Goal: Communication & Community: Answer question/provide support

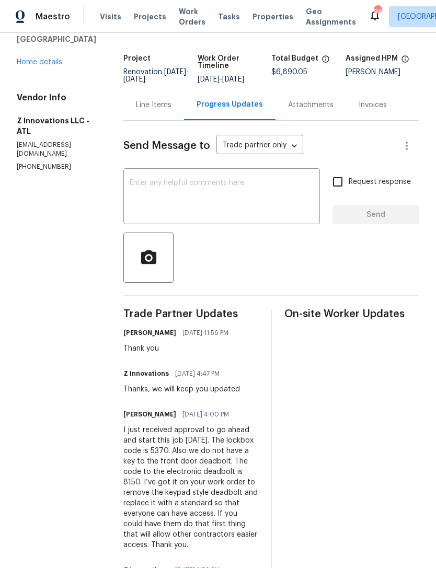
scroll to position [41, 0]
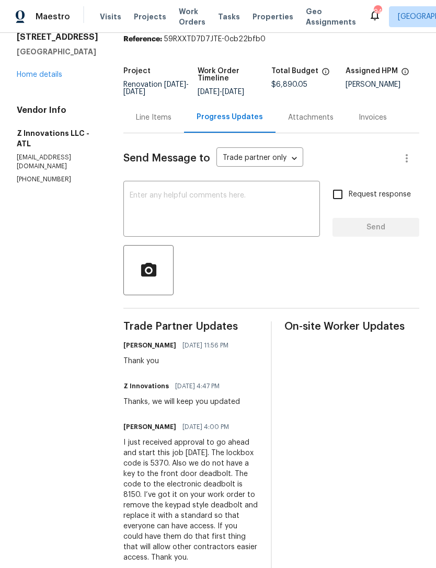
click at [245, 209] on textarea at bounding box center [222, 210] width 184 height 37
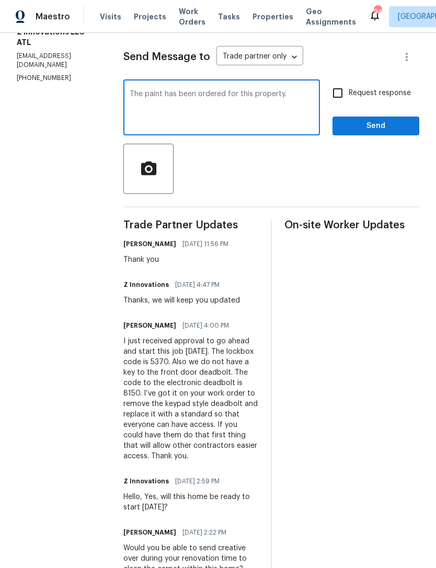
scroll to position [110, 0]
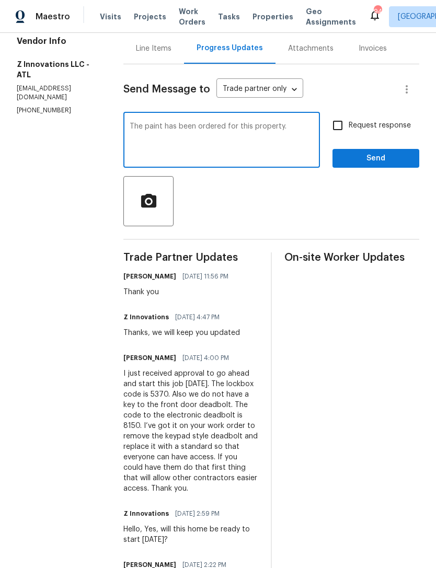
type textarea "The paint has been ordered for this property."
click at [387, 165] on span "Send" at bounding box center [376, 158] width 70 height 13
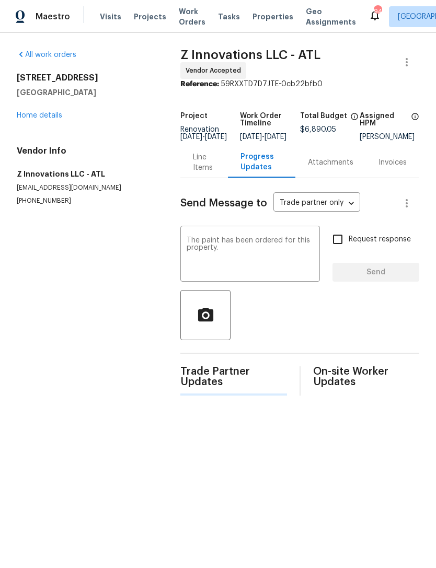
scroll to position [0, 0]
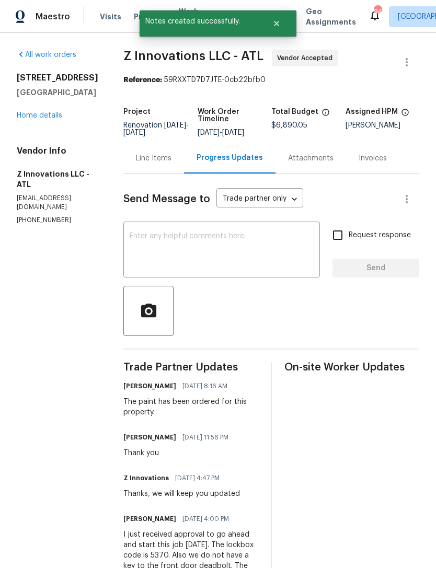
click at [42, 119] on link "Home details" at bounding box center [39, 115] width 45 height 7
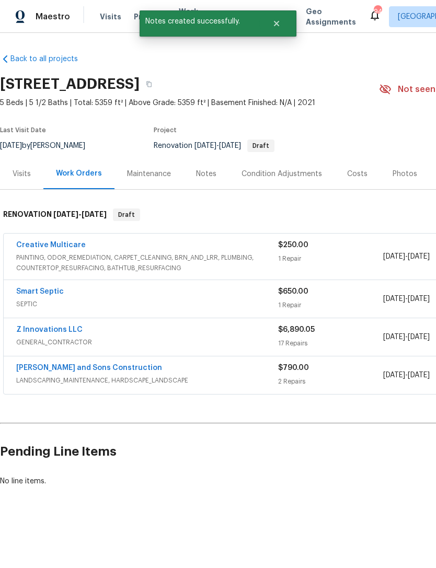
click at [213, 179] on div "Notes" at bounding box center [206, 174] width 20 height 10
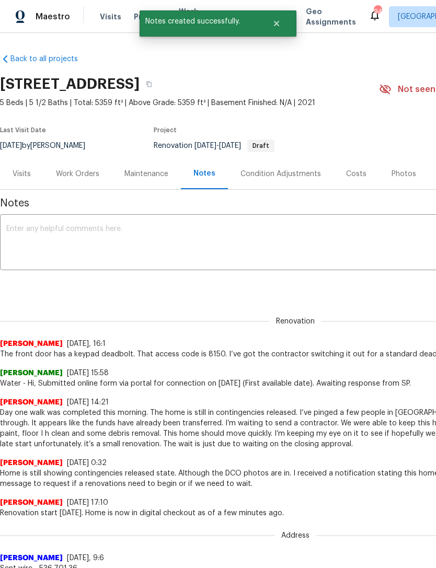
click at [75, 254] on textarea at bounding box center [295, 243] width 578 height 37
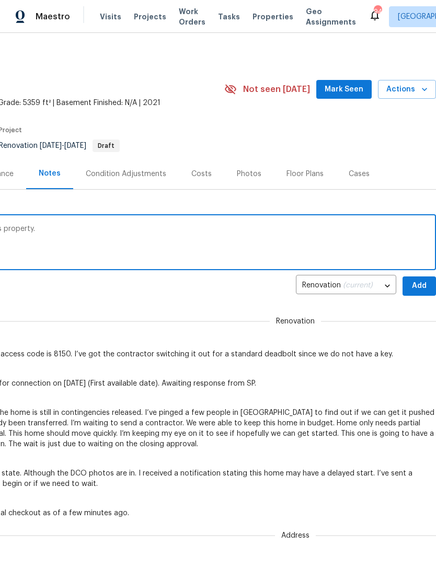
scroll to position [0, 155]
type textarea "The interior paint has been ordered for this property."
click at [420, 283] on span "Add" at bounding box center [419, 286] width 17 height 13
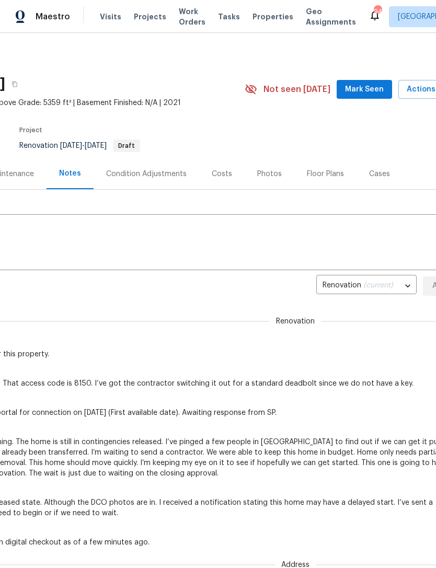
scroll to position [0, 134]
click at [374, 84] on span "Mark Seen" at bounding box center [364, 89] width 39 height 13
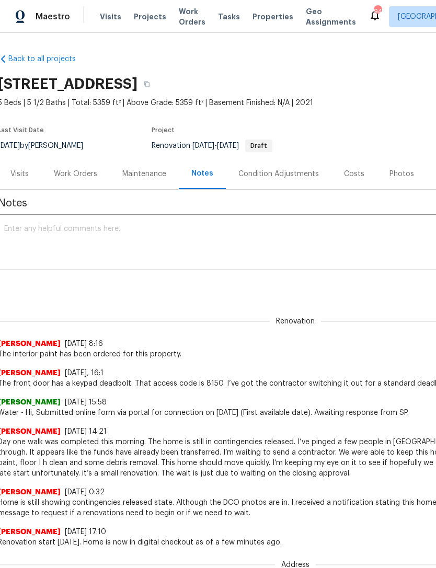
scroll to position [0, 3]
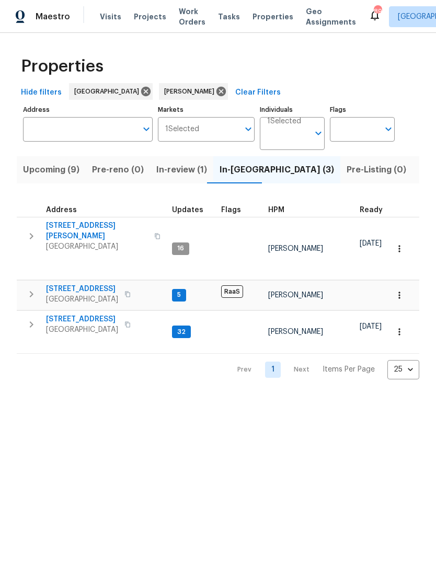
click at [53, 182] on button "Upcoming (9)" at bounding box center [51, 169] width 69 height 27
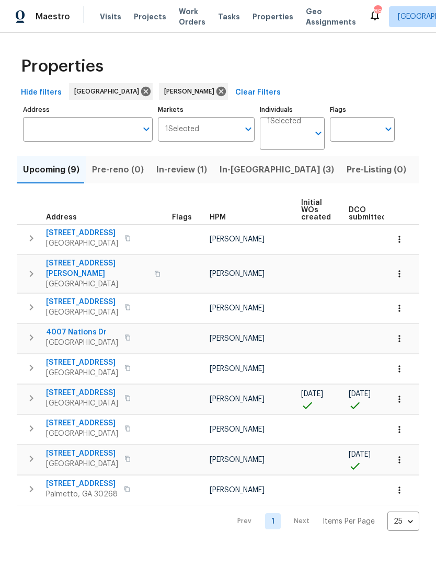
click at [31, 395] on icon "button" at bounding box center [31, 398] width 13 height 13
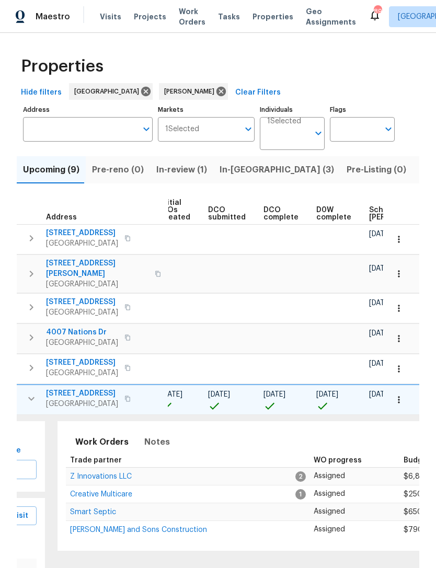
scroll to position [0, 144]
click at [151, 435] on span "Notes" at bounding box center [155, 442] width 26 height 15
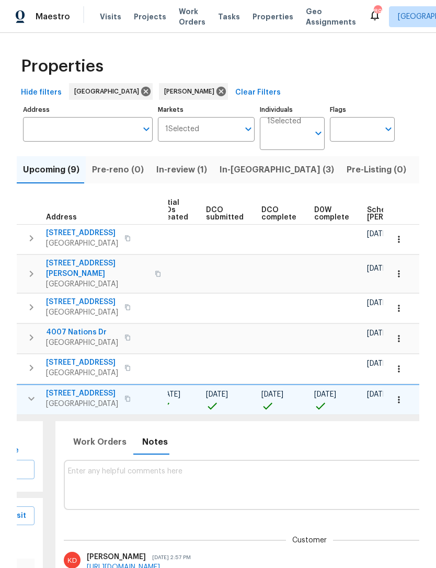
click at [229, 467] on textarea at bounding box center [310, 484] width 484 height 35
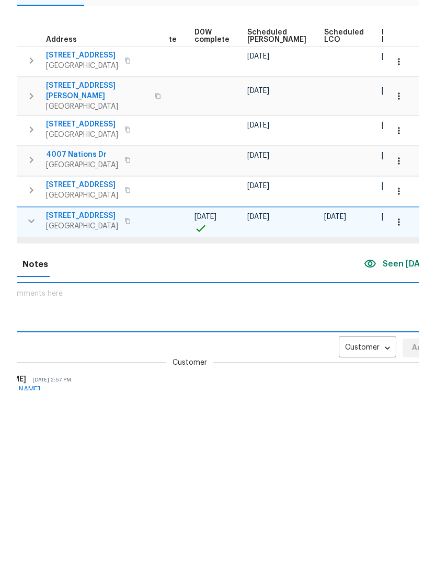
scroll to position [0, 263]
click at [347, 304] on body "Maestro Visits Projects Work Orders Tasks Properties Geo Assignments 89 Atlanta…" at bounding box center [218, 284] width 436 height 568
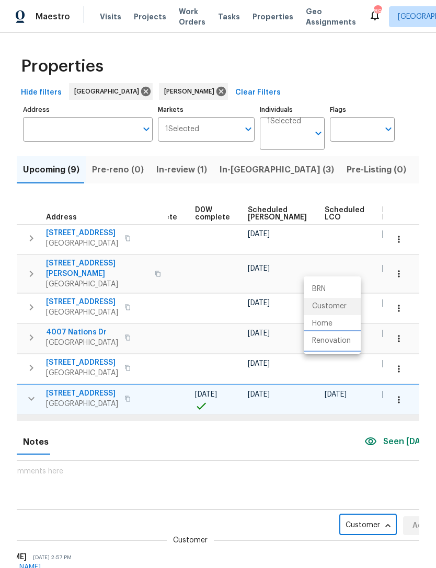
click at [351, 340] on li "Renovation" at bounding box center [332, 340] width 57 height 17
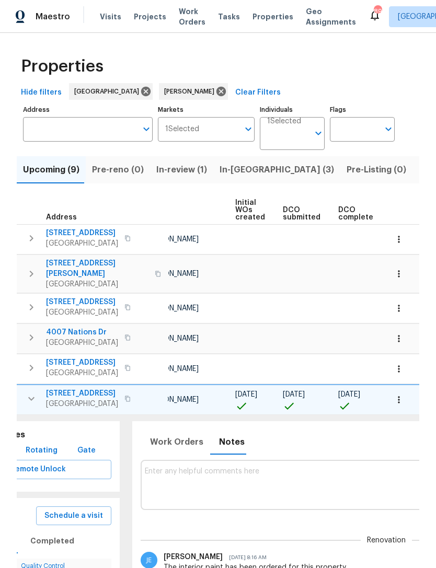
scroll to position [0, 0]
click at [370, 467] on textarea at bounding box center [387, 484] width 484 height 35
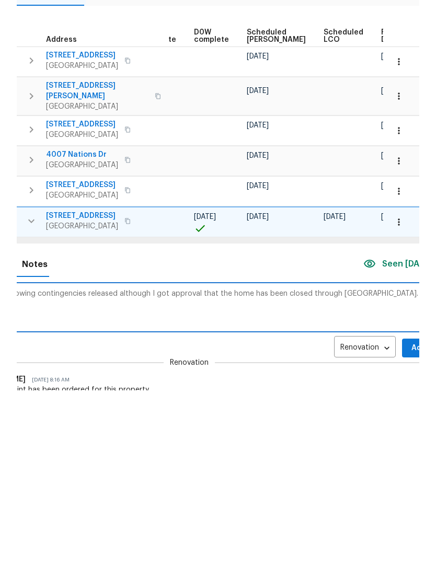
scroll to position [0, 263]
type textarea "This home is still showing contingencies released although I got approval that …"
click at [411, 519] on span "Add" at bounding box center [419, 525] width 17 height 13
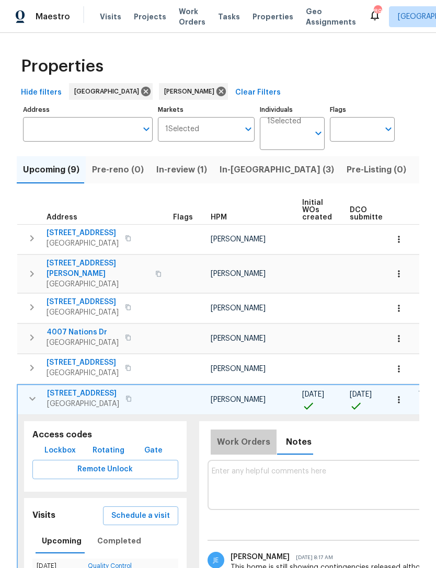
scroll to position [0, 0]
click at [22, 388] on button "button" at bounding box center [32, 398] width 21 height 21
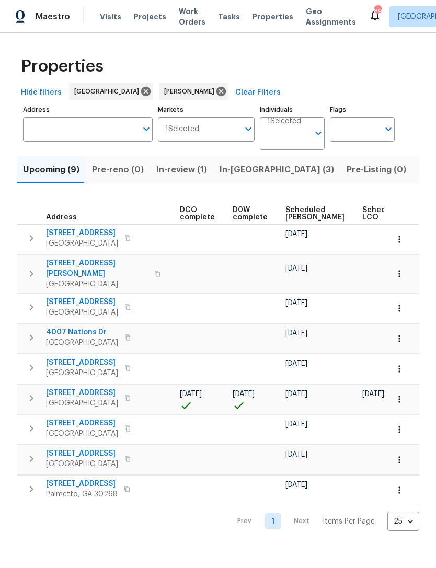
scroll to position [0, 251]
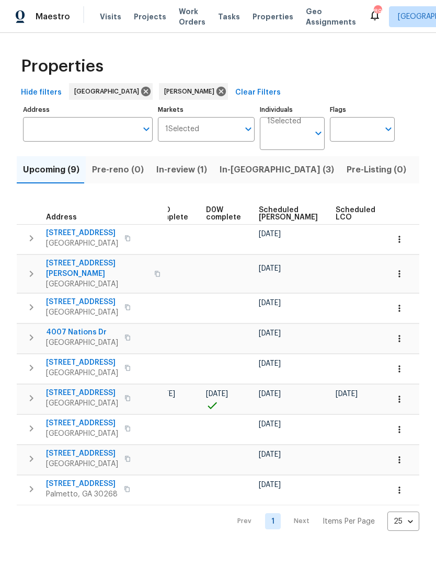
click at [400, 396] on icon "button" at bounding box center [399, 399] width 10 height 10
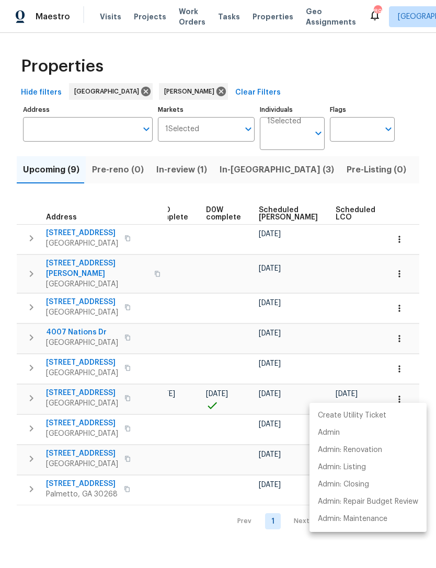
click at [347, 433] on li "Admin" at bounding box center [367, 432] width 117 height 17
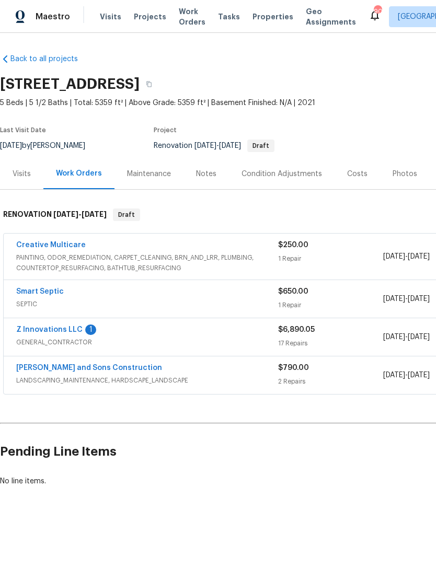
click at [51, 331] on link "Z Innovations LLC" at bounding box center [49, 329] width 66 height 7
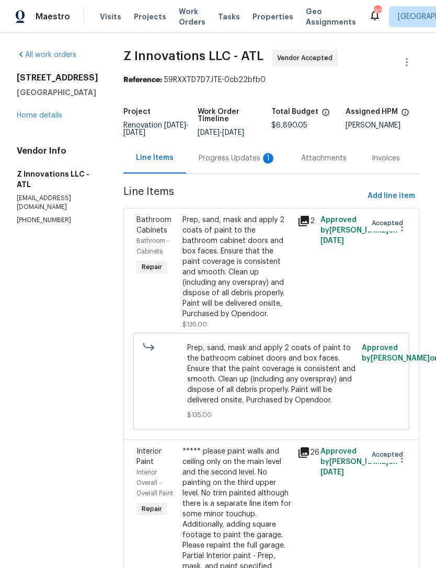
click at [230, 164] on div "Progress Updates 1" at bounding box center [237, 158] width 77 height 10
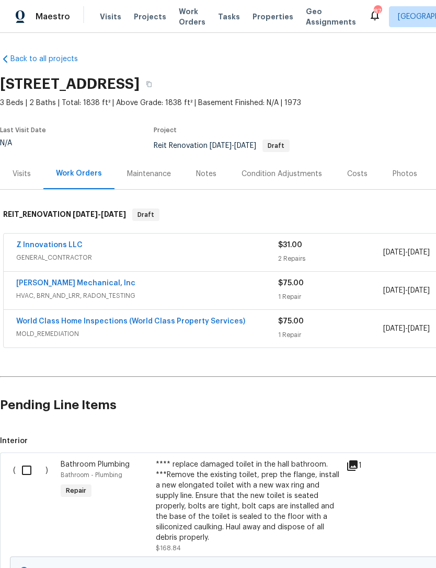
click at [44, 247] on link "Z Innovations LLC" at bounding box center [49, 244] width 66 height 7
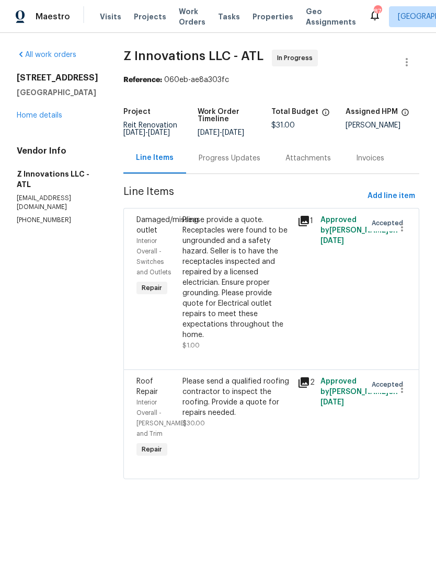
click at [241, 164] on div "Progress Updates" at bounding box center [230, 158] width 62 height 10
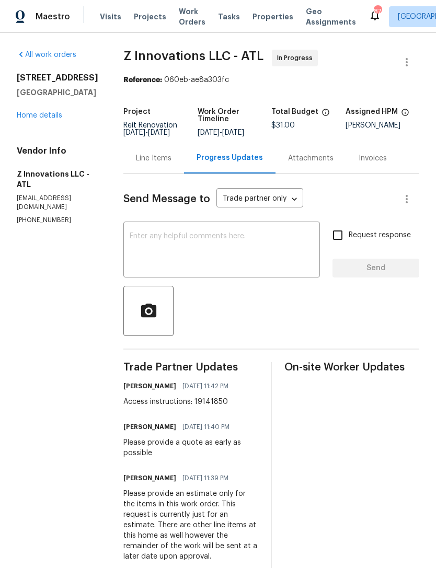
click at [249, 252] on textarea at bounding box center [222, 251] width 184 height 37
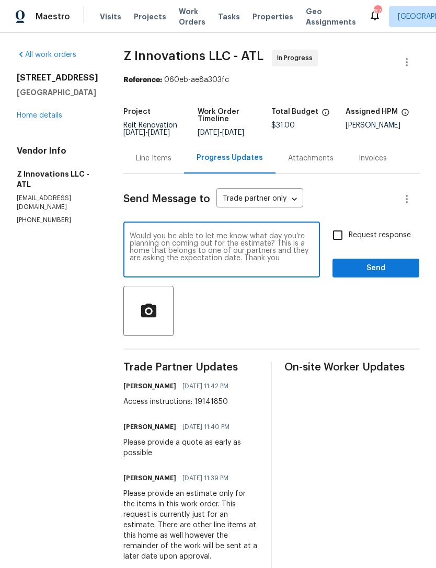
type textarea "Would you be able to let me know what day you’re planning on coming out for the…"
click at [339, 242] on input "Request response" at bounding box center [338, 235] width 22 height 22
checkbox input "true"
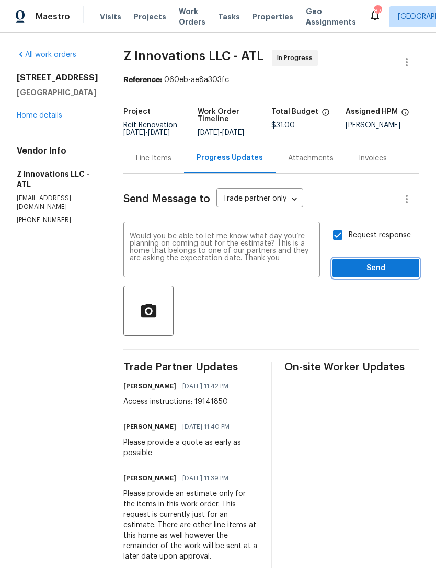
click at [374, 275] on span "Send" at bounding box center [376, 268] width 70 height 13
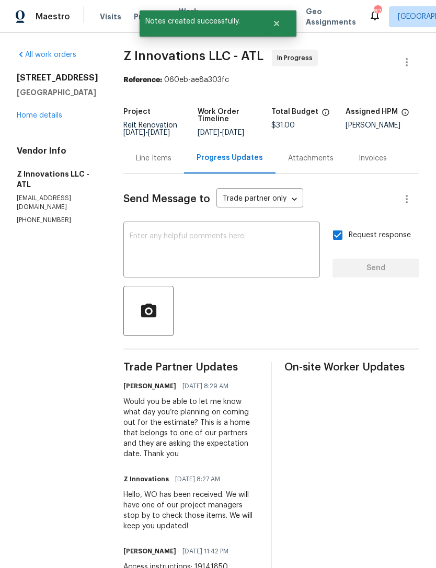
click at [37, 115] on link "Home details" at bounding box center [39, 115] width 45 height 7
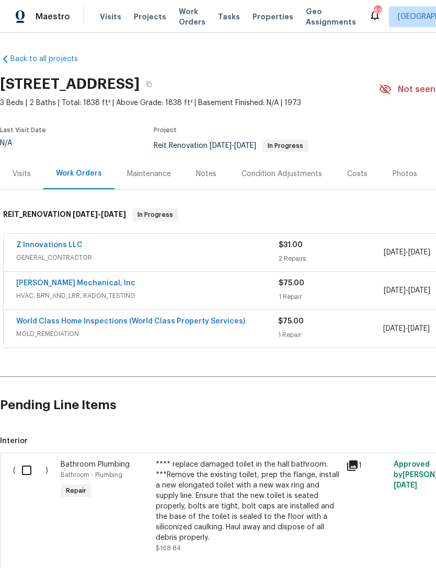
click at [67, 321] on link "World Class Home Inspections (World Class Property Services)" at bounding box center [130, 321] width 229 height 7
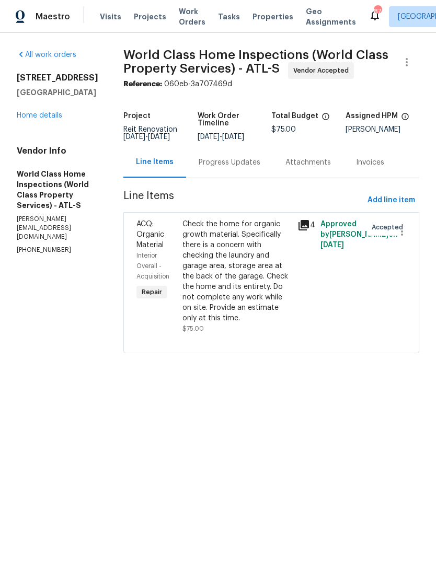
click at [232, 168] on div "Progress Updates" at bounding box center [230, 162] width 62 height 10
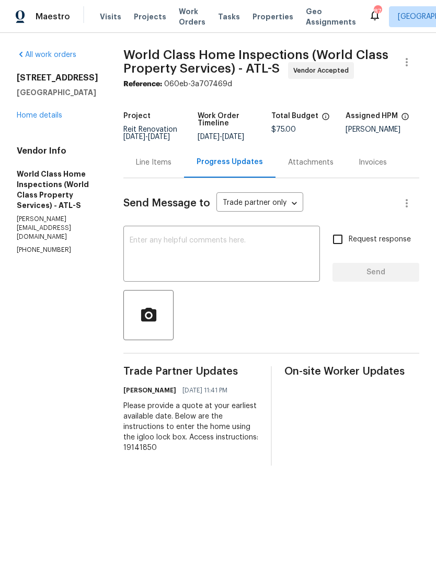
click at [176, 262] on textarea at bounding box center [222, 255] width 184 height 37
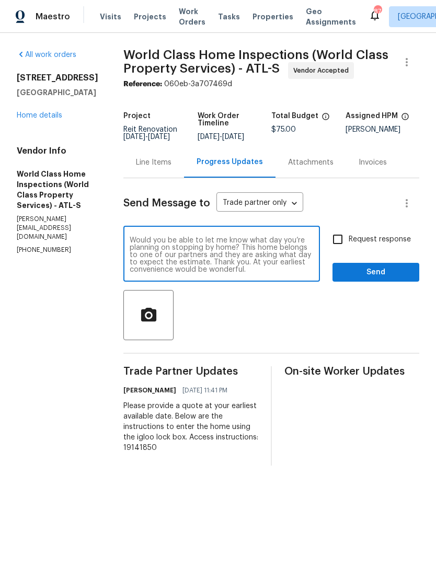
click at [214, 256] on textarea "Would you be able to let me know what day you’re planning on stopping by home? …" at bounding box center [222, 255] width 184 height 37
type textarea "Would you be able to let me know what day you’re planning on stopping by the ho…"
click at [339, 242] on input "Request response" at bounding box center [338, 239] width 22 height 22
checkbox input "true"
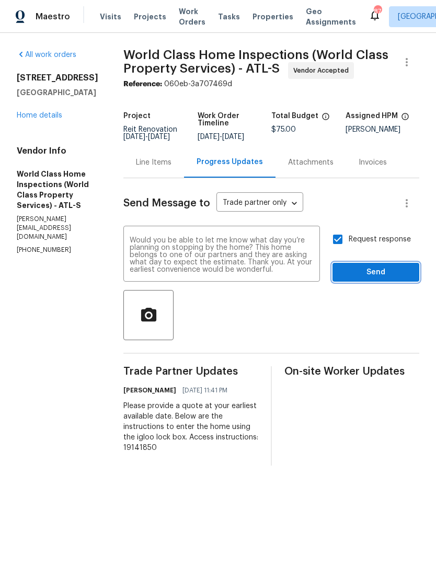
click at [368, 275] on span "Send" at bounding box center [376, 272] width 70 height 13
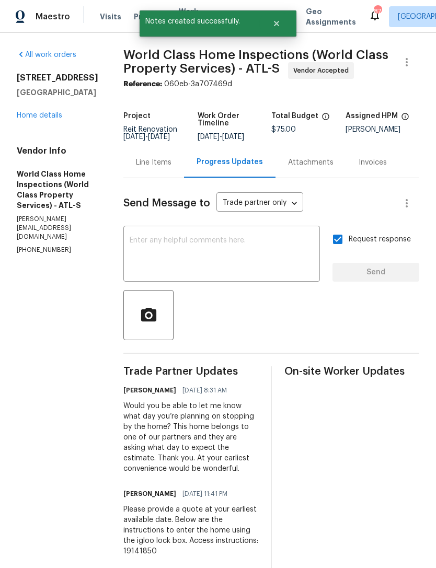
click at [55, 112] on link "Home details" at bounding box center [39, 115] width 45 height 7
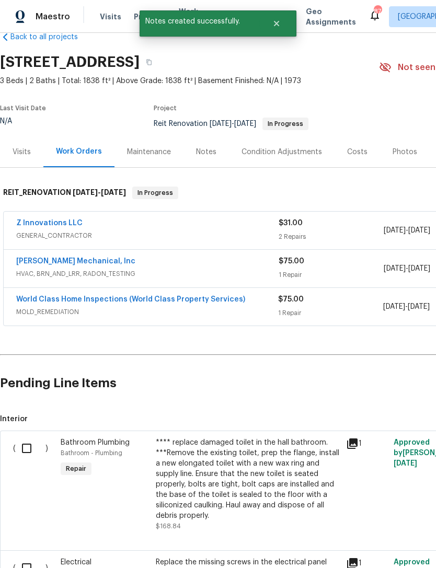
scroll to position [23, 0]
